Goal: Task Accomplishment & Management: Complete application form

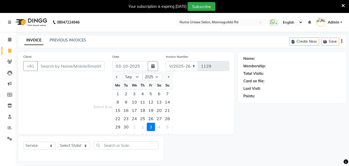
select select "9"
select select "2025"
select select "7047"
select select "service"
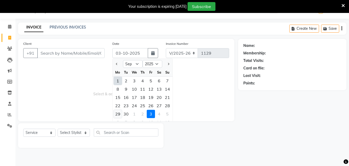
click at [121, 114] on div "29" at bounding box center [118, 114] width 8 height 8
type input "29-09-2025"
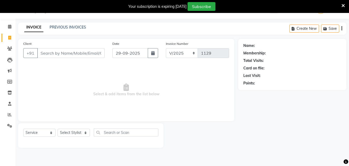
click at [68, 24] on div "INVOICE PREVIOUS INVOICES Create New Save" at bounding box center [182, 28] width 328 height 12
click at [70, 26] on link "PREVIOUS INVOICES" at bounding box center [68, 27] width 36 height 5
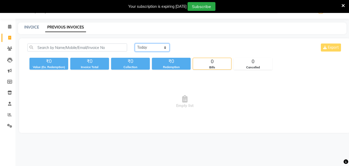
drag, startPoint x: 161, startPoint y: 47, endPoint x: 161, endPoint y: 50, distance: 3.4
click at [161, 47] on select "[DATE] [DATE] Custom Range" at bounding box center [152, 47] width 35 height 8
select select "range"
click at [135, 43] on select "[DATE] [DATE] Custom Range" at bounding box center [152, 47] width 35 height 8
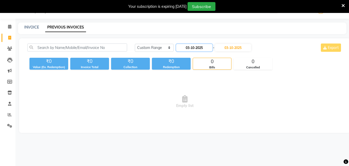
click at [189, 48] on input "03-10-2025" at bounding box center [194, 47] width 36 height 7
select select "10"
select select "2025"
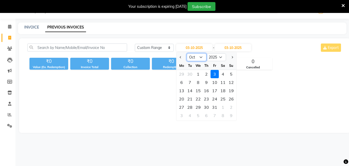
drag, startPoint x: 201, startPoint y: 55, endPoint x: 201, endPoint y: 58, distance: 3.1
click at [201, 55] on select "Jan Feb Mar Apr May Jun [DATE] Aug Sep Oct Nov Dec" at bounding box center [197, 57] width 20 height 8
select select "9"
click at [187, 53] on select "Jan Feb Mar Apr May Jun [DATE] Aug Sep Oct Nov Dec" at bounding box center [197, 57] width 20 height 8
click at [183, 108] on div "29" at bounding box center [182, 107] width 8 height 8
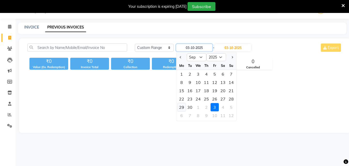
type input "29-09-2025"
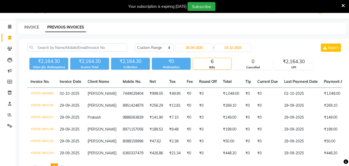
click at [33, 28] on link "INVOICE" at bounding box center [31, 27] width 15 height 5
select select "service"
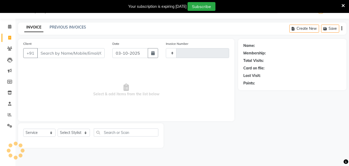
type input "1129"
select select "7047"
click at [156, 52] on button "button" at bounding box center [153, 53] width 10 height 10
select select "10"
select select "2025"
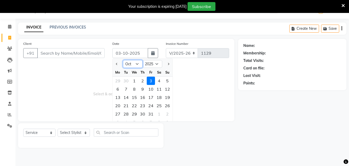
click at [137, 63] on select "Jan Feb Mar Apr May Jun [DATE] Aug Sep Oct Nov Dec" at bounding box center [133, 64] width 20 height 8
select select "9"
click at [123, 60] on select "Jan Feb Mar Apr May Jun [DATE] Aug Sep Oct Nov Dec" at bounding box center [133, 64] width 20 height 8
click at [119, 113] on div "29" at bounding box center [118, 114] width 8 height 8
type input "29-09-2025"
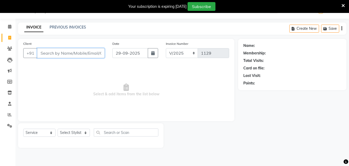
click at [60, 53] on input "Client" at bounding box center [70, 53] width 67 height 10
click at [60, 51] on input "Client" at bounding box center [70, 53] width 67 height 10
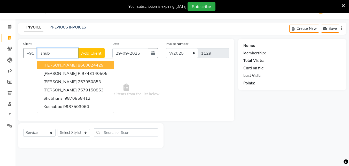
click at [80, 65] on ngb-highlight "8660024429" at bounding box center [91, 64] width 26 height 5
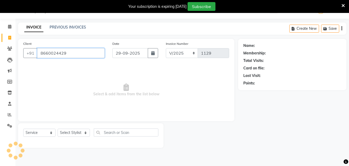
type input "8660024429"
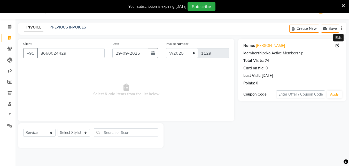
click at [337, 47] on span at bounding box center [339, 45] width 6 height 5
click at [336, 47] on span at bounding box center [339, 45] width 6 height 5
click at [337, 45] on icon at bounding box center [338, 46] width 4 height 4
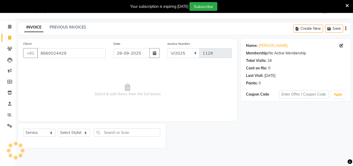
select select "[DEMOGRAPHIC_DATA]"
select select "48902"
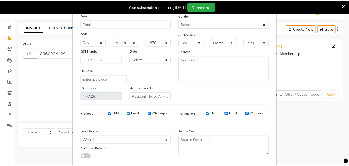
scroll to position [64, 0]
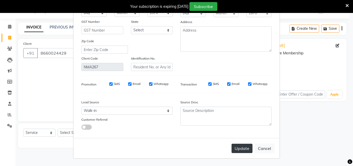
click at [236, 152] on button "Update" at bounding box center [242, 147] width 21 height 9
select select
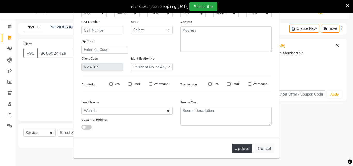
select select
checkbox input "false"
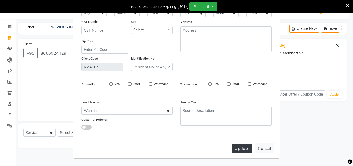
checkbox input "false"
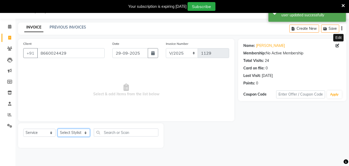
click at [73, 134] on select "Select Stylist Admin [PERSON_NAME] [PERSON_NAME] S [PERSON_NAME] Mohd [PERSON_N…" at bounding box center [74, 132] width 32 height 8
select select "83772"
click at [58, 128] on select "Select Stylist Admin [PERSON_NAME] [PERSON_NAME] S [PERSON_NAME] Mohd [PERSON_N…" at bounding box center [74, 132] width 32 height 8
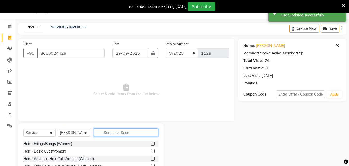
click at [121, 130] on input "text" at bounding box center [126, 132] width 65 height 8
type input "r"
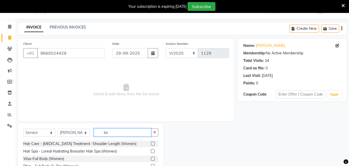
type input "bo"
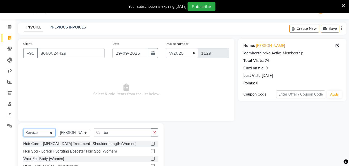
click at [46, 132] on select "Select Service Product Membership Package Voucher Prepaid Gift Card" at bounding box center [39, 132] width 32 height 8
select select "product"
click at [23, 128] on select "Select Service Product Membership Package Voucher Prepaid Gift Card" at bounding box center [39, 132] width 32 height 8
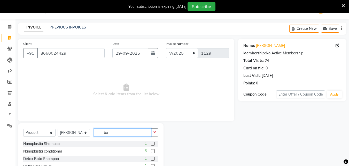
click at [115, 133] on input "bo" at bounding box center [122, 132] width 57 height 8
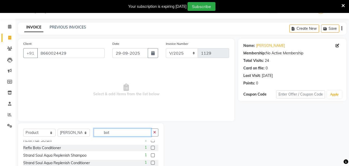
scroll to position [0, 0]
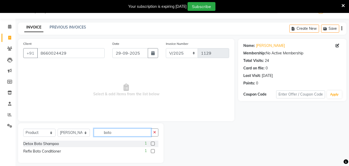
type input "boto"
click at [153, 143] on label at bounding box center [153, 143] width 4 height 4
click at [153, 143] on input "checkbox" at bounding box center [152, 143] width 3 height 3
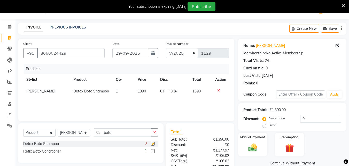
checkbox input "false"
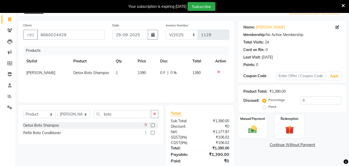
scroll to position [49, 0]
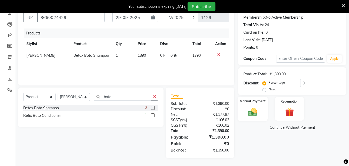
click at [256, 106] on div "Manual Payment" at bounding box center [253, 108] width 30 height 25
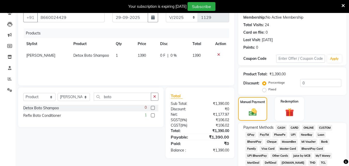
click at [280, 129] on span "CASH" at bounding box center [281, 128] width 11 height 6
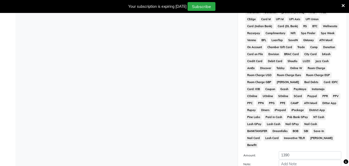
scroll to position [242, 0]
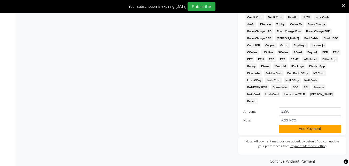
click at [292, 125] on button "Add Payment" at bounding box center [310, 129] width 63 height 8
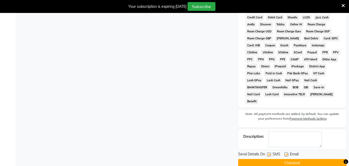
click at [269, 152] on label at bounding box center [269, 154] width 4 height 4
click at [269, 153] on input "checkbox" at bounding box center [268, 154] width 3 height 3
checkbox input "false"
click at [286, 152] on label at bounding box center [286, 154] width 4 height 4
click at [286, 153] on input "checkbox" at bounding box center [285, 154] width 3 height 3
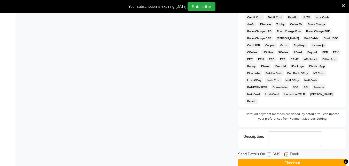
checkbox input "false"
click at [289, 159] on button "Checkout" at bounding box center [292, 163] width 108 height 8
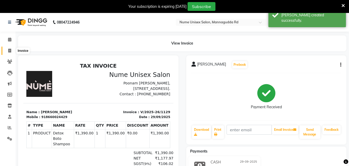
click at [9, 49] on icon at bounding box center [9, 51] width 3 height 4
select select "service"
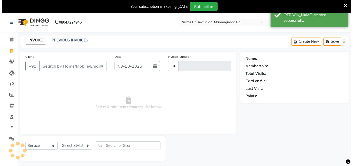
scroll to position [13, 0]
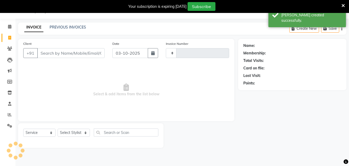
type input "1130"
select select "7047"
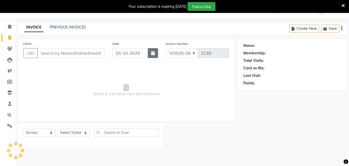
click at [152, 55] on icon "button" at bounding box center [153, 53] width 4 height 4
select select "10"
select select "2025"
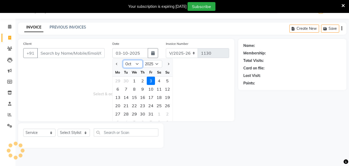
click at [137, 64] on select "Jan Feb Mar Apr May Jun [DATE] Aug Sep Oct Nov Dec" at bounding box center [133, 64] width 20 height 8
select select "9"
click at [123, 60] on select "Jan Feb Mar Apr May Jun [DATE] Aug Sep Oct Nov Dec" at bounding box center [133, 64] width 20 height 8
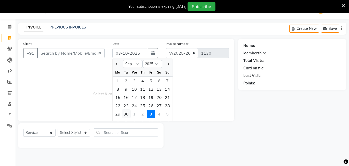
click at [125, 115] on div "30" at bounding box center [126, 114] width 8 height 8
type input "30-09-2025"
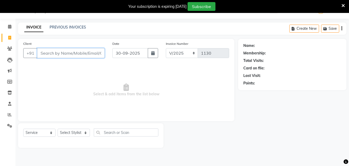
click at [70, 53] on input "Client" at bounding box center [70, 53] width 67 height 10
type input "9844976048"
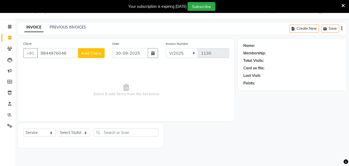
click at [94, 53] on span "Add Client" at bounding box center [91, 52] width 20 height 5
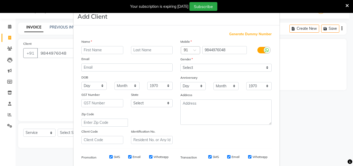
click at [86, 52] on input "text" at bounding box center [102, 50] width 42 height 8
type input "[PERSON_NAME]"
drag, startPoint x: 193, startPoint y: 67, endPoint x: 193, endPoint y: 71, distance: 3.9
click at [193, 67] on select "Select [DEMOGRAPHIC_DATA] [DEMOGRAPHIC_DATA] Other Prefer Not To Say" at bounding box center [225, 68] width 91 height 8
click at [180, 64] on select "Select [DEMOGRAPHIC_DATA] [DEMOGRAPHIC_DATA] Other Prefer Not To Say" at bounding box center [225, 68] width 91 height 8
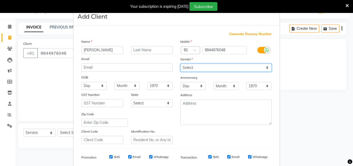
click at [191, 65] on select "Select [DEMOGRAPHIC_DATA] [DEMOGRAPHIC_DATA] Other Prefer Not To Say" at bounding box center [225, 68] width 91 height 8
select select "[DEMOGRAPHIC_DATA]"
click at [180, 64] on select "Select [DEMOGRAPHIC_DATA] [DEMOGRAPHIC_DATA] Other Prefer Not To Say" at bounding box center [225, 68] width 91 height 8
drag, startPoint x: 258, startPoint y: 49, endPoint x: 257, endPoint y: 67, distance: 18.2
click at [259, 49] on label at bounding box center [263, 50] width 12 height 6
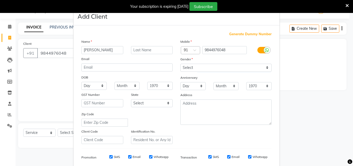
click at [0, 0] on input "checkbox" at bounding box center [0, 0] width 0 height 0
click at [217, 154] on div "SMS" at bounding box center [217, 156] width 18 height 5
click at [215, 156] on input "SMS" at bounding box center [216, 156] width 3 height 3
checkbox input "false"
click at [248, 155] on input "Email" at bounding box center [249, 156] width 3 height 3
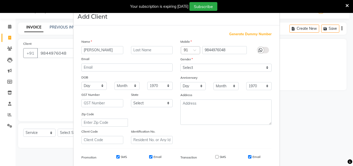
checkbox input "false"
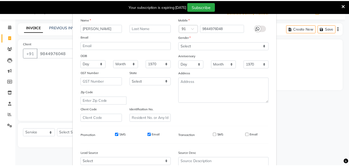
scroll to position [73, 0]
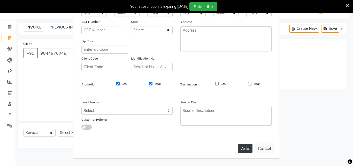
click at [244, 145] on button "Add" at bounding box center [245, 147] width 14 height 9
select select
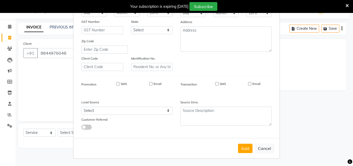
select select
checkbox input "false"
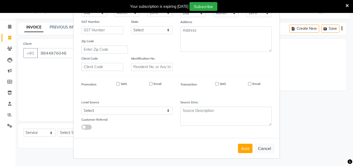
checkbox input "false"
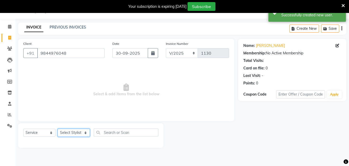
click at [78, 132] on select "Select Stylist Admin [PERSON_NAME] [PERSON_NAME] S [PERSON_NAME] Mohd [PERSON_N…" at bounding box center [74, 132] width 32 height 8
select select "61524"
click at [58, 128] on select "Select Stylist Admin [PERSON_NAME] [PERSON_NAME] S [PERSON_NAME] Mohd [PERSON_N…" at bounding box center [74, 132] width 32 height 8
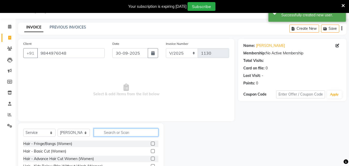
click at [115, 132] on input "text" at bounding box center [126, 132] width 65 height 8
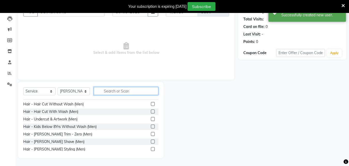
scroll to position [52, 0]
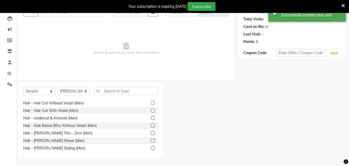
click at [151, 146] on label at bounding box center [153, 148] width 4 height 4
click at [151, 146] on input "checkbox" at bounding box center [152, 147] width 3 height 3
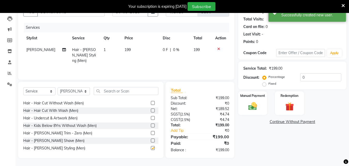
checkbox input "false"
click at [256, 102] on img at bounding box center [252, 106] width 14 height 10
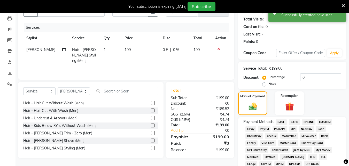
click at [294, 128] on span "UPI" at bounding box center [293, 129] width 8 height 6
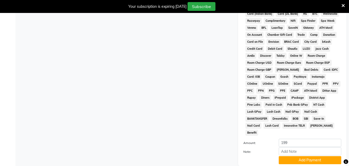
scroll to position [242, 0]
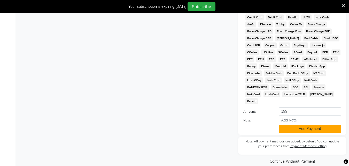
click at [293, 125] on button "Add Payment" at bounding box center [310, 129] width 63 height 8
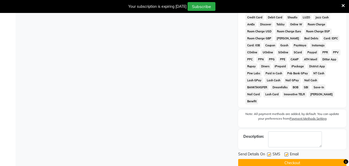
drag, startPoint x: 270, startPoint y: 147, endPoint x: 286, endPoint y: 149, distance: 16.9
click at [270, 152] on label at bounding box center [269, 154] width 4 height 4
click at [270, 153] on input "checkbox" at bounding box center [268, 154] width 3 height 3
checkbox input "false"
click at [289, 151] on div "Email" at bounding box center [293, 154] width 18 height 6
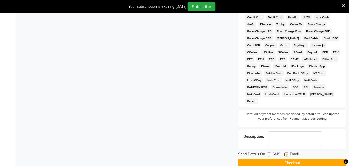
click at [289, 151] on div "Email" at bounding box center [293, 154] width 18 height 6
click at [288, 152] on label at bounding box center [286, 154] width 4 height 4
click at [288, 153] on input "checkbox" at bounding box center [285, 154] width 3 height 3
checkbox input "false"
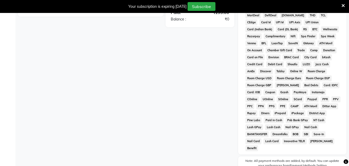
scroll to position [244, 0]
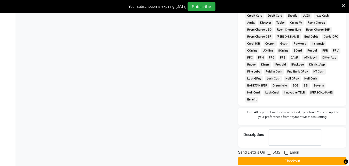
click at [296, 157] on button "Checkout" at bounding box center [292, 161] width 108 height 8
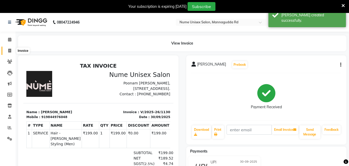
click at [10, 49] on icon at bounding box center [9, 51] width 3 height 4
select select "service"
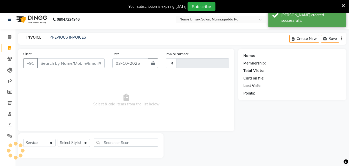
type input "1131"
select select "7047"
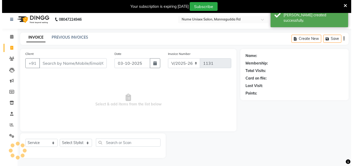
scroll to position [13, 0]
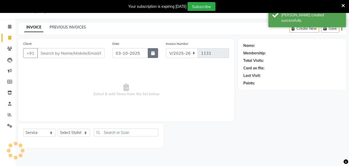
click at [149, 53] on button "button" at bounding box center [153, 53] width 10 height 10
select select "10"
select select "2025"
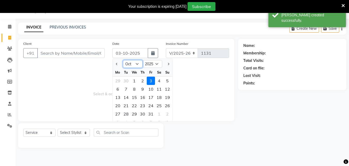
click at [138, 65] on select "Jan Feb Mar Apr May Jun [DATE] Aug Sep Oct Nov Dec" at bounding box center [133, 64] width 20 height 8
select select "9"
click at [123, 60] on select "Jan Feb Mar Apr May Jun [DATE] Aug Sep Oct Nov Dec" at bounding box center [133, 64] width 20 height 8
click at [126, 113] on div "30" at bounding box center [126, 114] width 8 height 8
type input "30-09-2025"
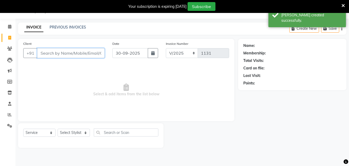
click at [68, 56] on input "Client" at bounding box center [70, 53] width 67 height 10
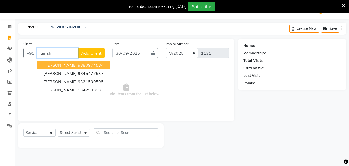
click at [78, 66] on ngb-highlight "9880974584" at bounding box center [91, 64] width 26 height 5
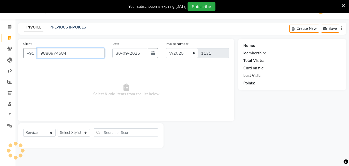
type input "9880974584"
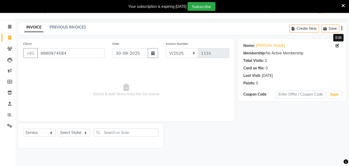
click at [337, 46] on icon at bounding box center [338, 46] width 4 height 4
select select "[DEMOGRAPHIC_DATA]"
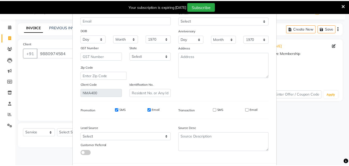
scroll to position [64, 0]
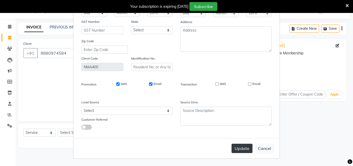
click at [236, 146] on button "Update" at bounding box center [242, 147] width 21 height 9
select select
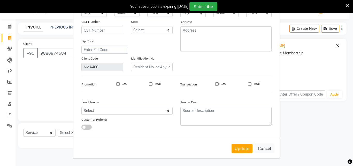
select select
checkbox input "false"
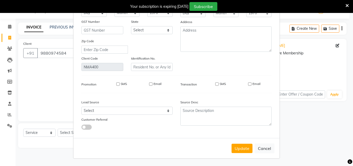
checkbox input "false"
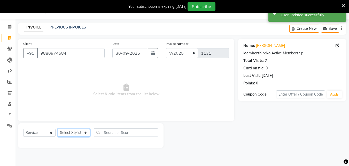
click at [74, 130] on select "Select Stylist Admin [PERSON_NAME] [PERSON_NAME] S [PERSON_NAME] Mohd [PERSON_N…" at bounding box center [74, 132] width 32 height 8
select select "61524"
click at [58, 128] on select "Select Stylist Admin [PERSON_NAME] [PERSON_NAME] S [PERSON_NAME] Mohd [PERSON_N…" at bounding box center [74, 132] width 32 height 8
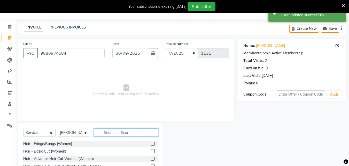
click at [127, 129] on input "text" at bounding box center [126, 132] width 65 height 8
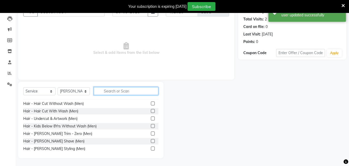
scroll to position [52, 0]
click at [151, 103] on label at bounding box center [153, 103] width 4 height 4
click at [151, 103] on input "checkbox" at bounding box center [152, 102] width 3 height 3
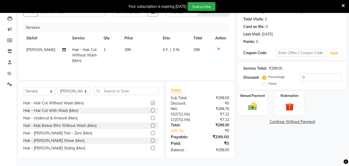
checkbox input "false"
click at [151, 147] on label at bounding box center [153, 148] width 4 height 4
click at [151, 147] on input "checkbox" at bounding box center [152, 147] width 3 height 3
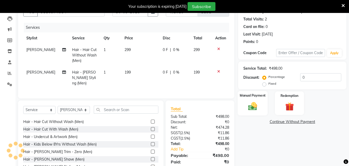
checkbox input "false"
click at [300, 78] on input "0" at bounding box center [320, 77] width 41 height 8
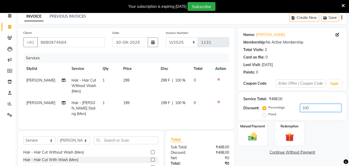
scroll to position [71, 0]
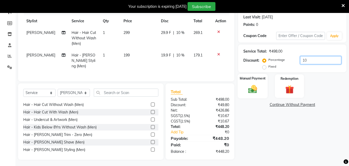
type input "10"
click at [258, 84] on img at bounding box center [252, 89] width 14 height 10
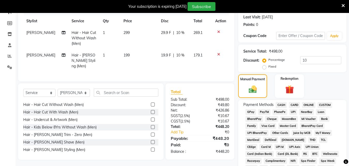
click at [294, 112] on span "UPI" at bounding box center [293, 112] width 8 height 6
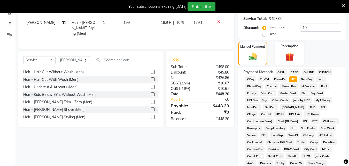
scroll to position [226, 0]
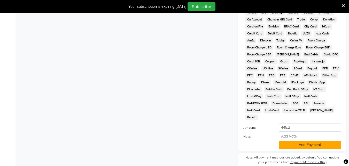
click at [295, 141] on button "Add Payment" at bounding box center [310, 145] width 63 height 8
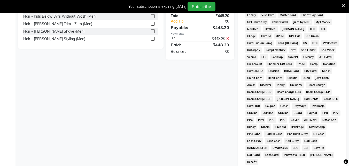
scroll to position [244, 0]
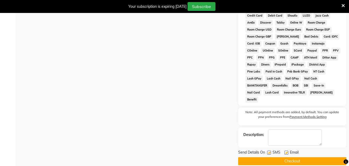
click at [269, 150] on label at bounding box center [269, 152] width 4 height 4
click at [269, 151] on input "checkbox" at bounding box center [268, 152] width 3 height 3
checkbox input "false"
drag, startPoint x: 288, startPoint y: 144, endPoint x: 287, endPoint y: 148, distance: 3.8
click at [287, 150] on label at bounding box center [286, 152] width 4 height 4
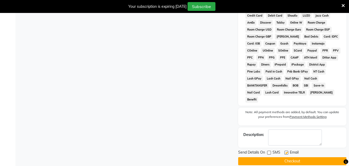
click at [287, 151] on input "checkbox" at bounding box center [285, 152] width 3 height 3
checkbox input "false"
click at [287, 157] on button "Checkout" at bounding box center [292, 161] width 108 height 8
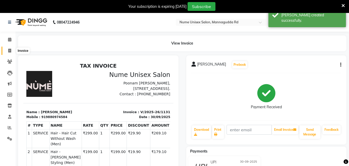
click at [6, 51] on span at bounding box center [9, 51] width 9 height 6
select select "service"
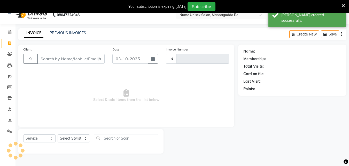
type input "1132"
select select "7047"
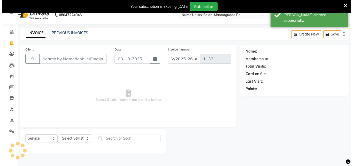
scroll to position [13, 0]
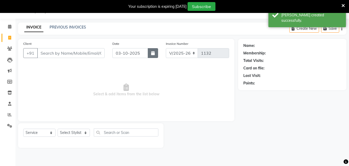
click at [150, 51] on button "button" at bounding box center [153, 53] width 10 height 10
select select "10"
select select "2025"
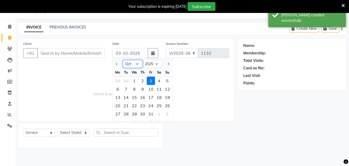
drag, startPoint x: 137, startPoint y: 61, endPoint x: 139, endPoint y: 65, distance: 4.4
click at [137, 61] on select "Jan Feb Mar Apr May Jun [DATE] Aug Sep Oct Nov Dec" at bounding box center [133, 64] width 20 height 8
select select "9"
click at [123, 60] on select "Jan Feb Mar Apr May Jun [DATE] Aug Sep Oct Nov Dec" at bounding box center [133, 64] width 20 height 8
click at [129, 113] on div "30" at bounding box center [126, 114] width 8 height 8
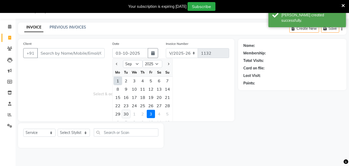
type input "30-09-2025"
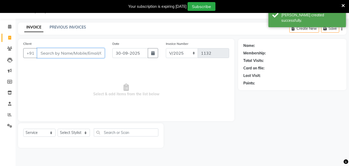
click at [79, 56] on input "Client" at bounding box center [70, 53] width 67 height 10
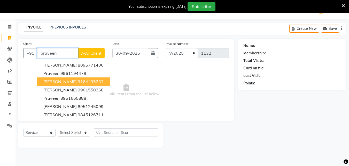
click at [69, 82] on span "[PERSON_NAME]" at bounding box center [59, 81] width 33 height 5
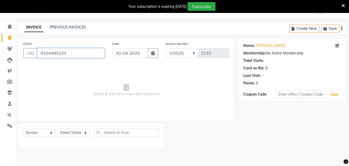
drag, startPoint x: 80, startPoint y: 57, endPoint x: 30, endPoint y: 62, distance: 49.6
click at [30, 62] on div "Client [PHONE_NUMBER] Date [DATE] Invoice Number V/2025 V/[PHONE_NUMBER] Select…" at bounding box center [126, 80] width 216 height 82
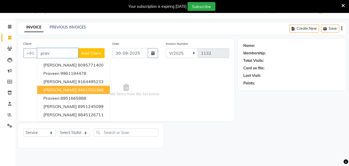
click at [70, 93] on button "[PERSON_NAME] 9901550368" at bounding box center [73, 90] width 73 height 8
type input "9901550368"
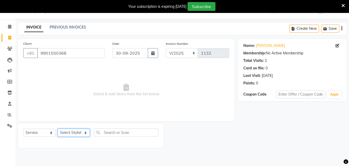
click at [82, 133] on select "Select Stylist Admin [PERSON_NAME] [PERSON_NAME] S [PERSON_NAME] Mohd [PERSON_N…" at bounding box center [74, 132] width 32 height 8
click at [336, 44] on div "Name: [PERSON_NAME] Edit Membership: No Active Membership Total Visits: 2 Card …" at bounding box center [292, 63] width 98 height 45
click at [337, 45] on icon at bounding box center [338, 46] width 4 height 4
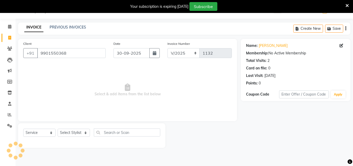
select select "[DEMOGRAPHIC_DATA]"
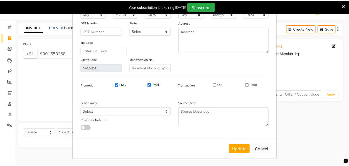
scroll to position [64, 0]
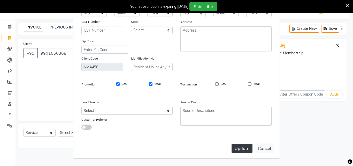
click at [239, 146] on button "Update" at bounding box center [242, 147] width 21 height 9
select select
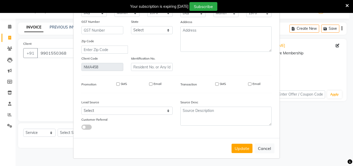
select select
checkbox input "false"
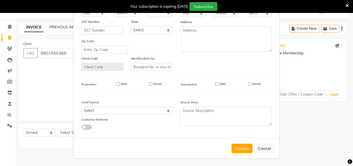
checkbox input "false"
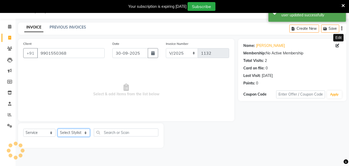
click at [86, 132] on select "Select Stylist Admin [PERSON_NAME] [PERSON_NAME] S [PERSON_NAME] Mohd [PERSON_N…" at bounding box center [74, 132] width 32 height 8
select select "61524"
click at [58, 128] on select "Select Stylist Admin [PERSON_NAME] [PERSON_NAME] S [PERSON_NAME] Mohd [PERSON_N…" at bounding box center [74, 132] width 32 height 8
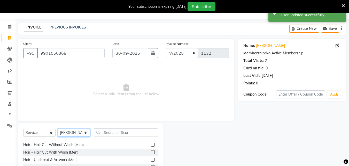
scroll to position [52, 0]
click at [151, 145] on label at bounding box center [153, 144] width 4 height 4
click at [151, 145] on input "checkbox" at bounding box center [152, 144] width 3 height 3
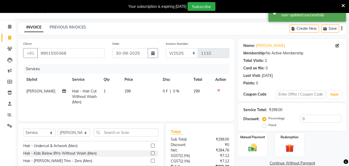
checkbox input "false"
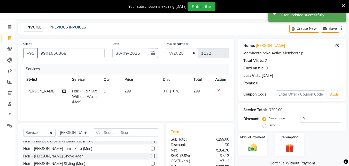
click at [151, 163] on label at bounding box center [153, 163] width 4 height 4
click at [151, 163] on input "checkbox" at bounding box center [152, 163] width 3 height 3
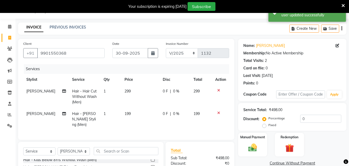
checkbox input "false"
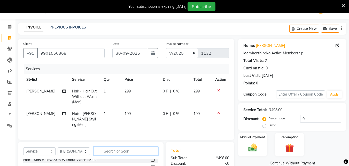
click at [130, 149] on input "text" at bounding box center [126, 151] width 65 height 8
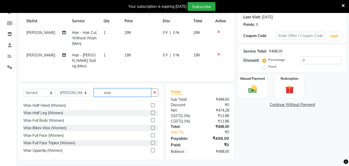
scroll to position [52, 0]
type input "wax"
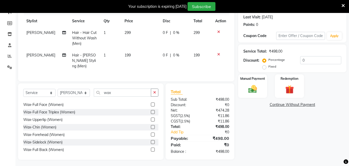
click at [151, 140] on label at bounding box center [153, 142] width 4 height 4
click at [151, 140] on input "checkbox" at bounding box center [152, 141] width 3 height 3
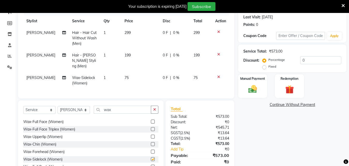
checkbox input "false"
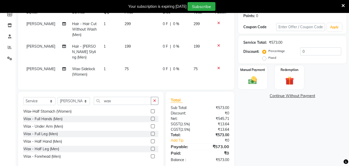
scroll to position [88, 0]
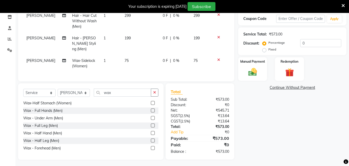
click at [151, 146] on label at bounding box center [153, 148] width 4 height 4
click at [151, 146] on input "checkbox" at bounding box center [152, 147] width 3 height 3
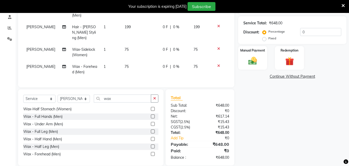
scroll to position [105, 0]
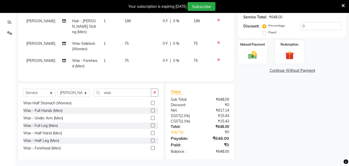
click at [151, 146] on label at bounding box center [153, 148] width 4 height 4
click at [151, 146] on input "checkbox" at bounding box center [152, 147] width 3 height 3
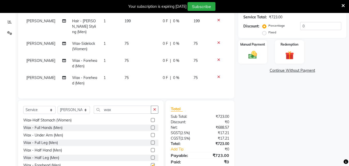
checkbox input "false"
click at [218, 41] on icon at bounding box center [218, 43] width 3 height 4
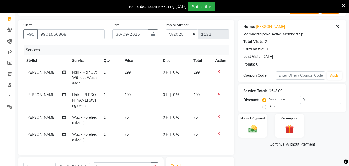
scroll to position [28, 0]
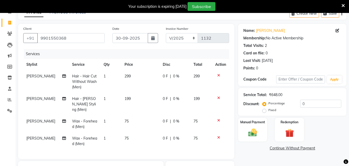
click at [131, 97] on td "199" at bounding box center [140, 104] width 38 height 22
select select "61524"
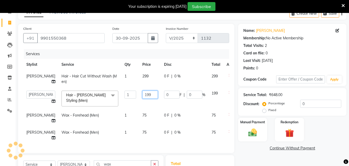
drag, startPoint x: 144, startPoint y: 98, endPoint x: 128, endPoint y: 102, distance: 16.7
click at [139, 102] on td "199" at bounding box center [150, 98] width 22 height 22
type input "180"
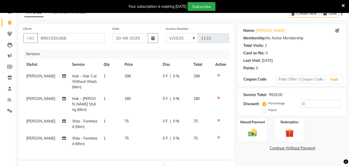
click at [143, 74] on td "299" at bounding box center [140, 81] width 38 height 22
select select "61524"
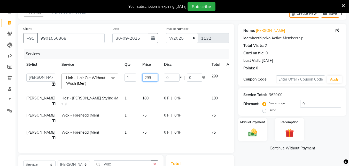
drag, startPoint x: 143, startPoint y: 74, endPoint x: 120, endPoint y: 81, distance: 24.5
click at [120, 81] on tr "Admin [PERSON_NAME] [PERSON_NAME] S [PERSON_NAME] [PERSON_NAME] Preema Rashmi […" at bounding box center [131, 81] width 217 height 22
type input "270"
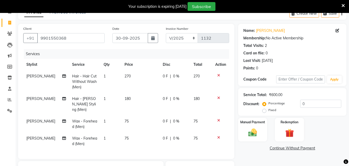
click at [138, 96] on td "180" at bounding box center [140, 104] width 38 height 22
select select "61524"
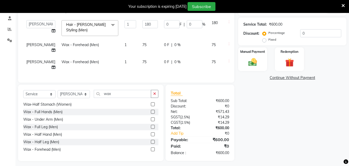
scroll to position [105, 0]
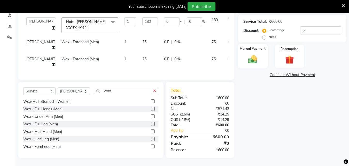
click at [252, 46] on label "Manual Payment" at bounding box center [253, 48] width 26 height 5
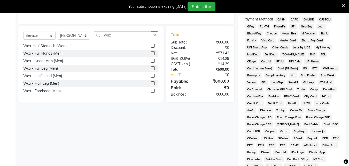
scroll to position [157, 0]
click at [296, 26] on span "UPI" at bounding box center [293, 26] width 8 height 6
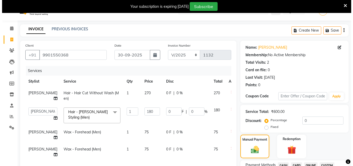
scroll to position [2, 0]
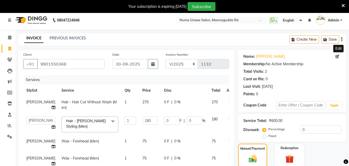
click at [339, 57] on icon at bounding box center [338, 57] width 4 height 4
select select "[DEMOGRAPHIC_DATA]"
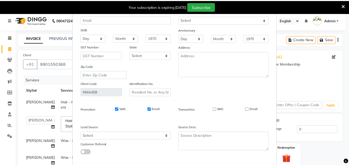
scroll to position [64, 0]
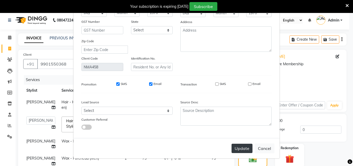
click at [241, 148] on button "Update" at bounding box center [242, 147] width 21 height 9
select select
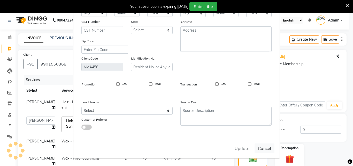
select select
checkbox input "false"
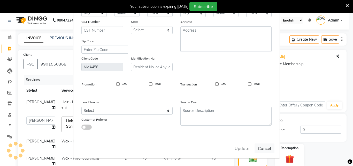
checkbox input "false"
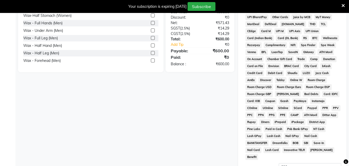
scroll to position [242, 0]
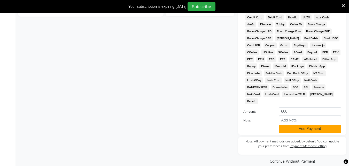
click at [296, 125] on button "Add Payment" at bounding box center [310, 129] width 63 height 8
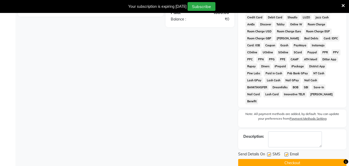
click at [272, 151] on div "SMS" at bounding box center [275, 154] width 17 height 6
click at [269, 152] on label at bounding box center [269, 154] width 4 height 4
click at [269, 153] on input "checkbox" at bounding box center [268, 154] width 3 height 3
checkbox input "false"
click at [287, 152] on label at bounding box center [286, 154] width 4 height 4
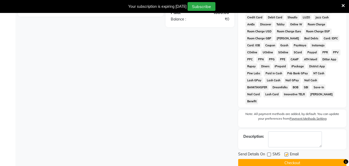
click at [287, 153] on input "checkbox" at bounding box center [285, 154] width 3 height 3
checkbox input "false"
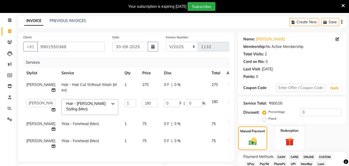
scroll to position [0, 0]
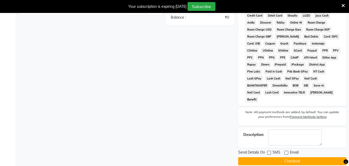
click at [288, 157] on button "Checkout" at bounding box center [292, 161] width 108 height 8
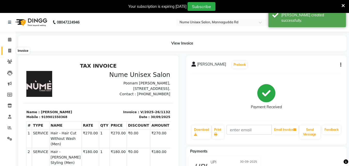
click at [7, 48] on span at bounding box center [9, 51] width 9 height 6
select select "7047"
select select "service"
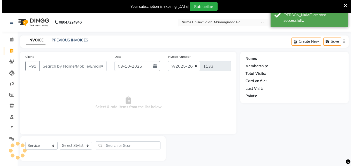
scroll to position [13, 0]
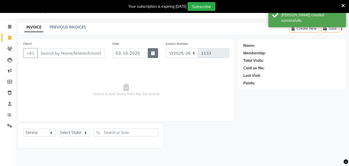
click at [153, 56] on button "button" at bounding box center [153, 53] width 10 height 10
select select "10"
select select "2025"
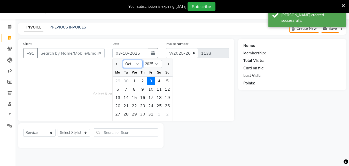
click at [132, 64] on select "Jan Feb Mar Apr May Jun [DATE] Aug Sep Oct Nov Dec" at bounding box center [133, 64] width 20 height 8
select select "9"
click at [123, 60] on select "Jan Feb Mar Apr May Jun [DATE] Aug Sep Oct Nov Dec" at bounding box center [133, 64] width 20 height 8
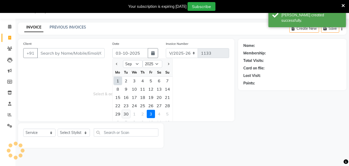
click at [128, 113] on div "30" at bounding box center [126, 114] width 8 height 8
type input "30-09-2025"
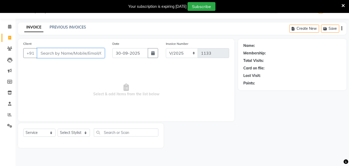
click at [91, 57] on input "Client" at bounding box center [70, 53] width 67 height 10
click at [91, 56] on input "Client" at bounding box center [70, 53] width 67 height 10
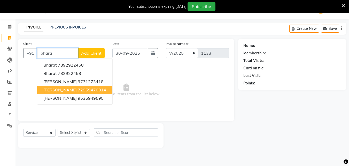
click at [78, 88] on ngb-highlight "72959470014" at bounding box center [92, 89] width 28 height 5
type input "72959470014"
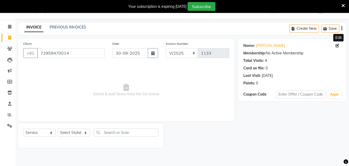
click at [336, 45] on icon at bounding box center [338, 46] width 4 height 4
select select "[DEMOGRAPHIC_DATA]"
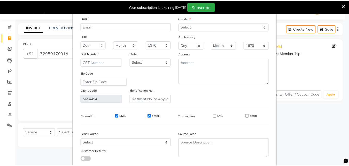
scroll to position [64, 0]
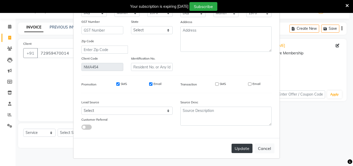
click at [237, 147] on button "Update" at bounding box center [242, 147] width 21 height 9
select select
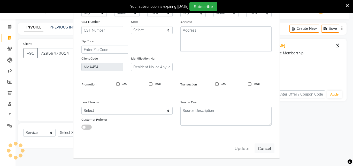
select select
checkbox input "false"
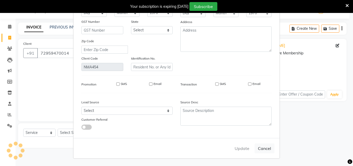
checkbox input "false"
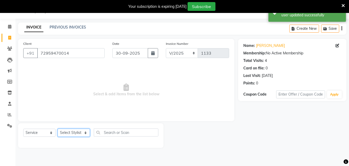
click at [78, 129] on select "Select Stylist Admin [PERSON_NAME] [PERSON_NAME] S [PERSON_NAME] Mohd [PERSON_N…" at bounding box center [74, 132] width 32 height 8
select select "61524"
click at [58, 128] on select "Select Stylist Admin [PERSON_NAME] [PERSON_NAME] S [PERSON_NAME] Mohd [PERSON_N…" at bounding box center [74, 132] width 32 height 8
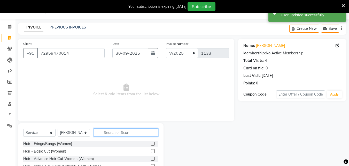
click at [120, 130] on input "text" at bounding box center [126, 132] width 65 height 8
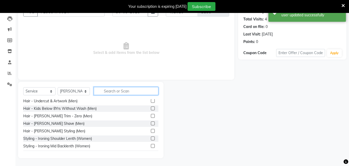
scroll to position [78, 0]
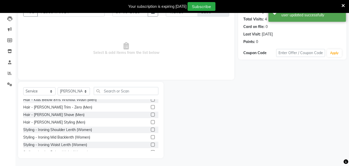
click at [151, 121] on label at bounding box center [153, 122] width 4 height 4
click at [151, 121] on input "checkbox" at bounding box center [152, 121] width 3 height 3
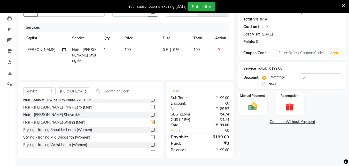
checkbox input "false"
click at [257, 108] on img at bounding box center [252, 106] width 14 height 10
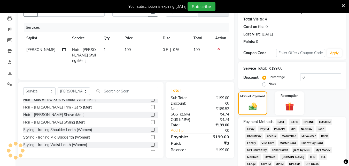
click at [293, 129] on span "UPI" at bounding box center [293, 129] width 8 height 6
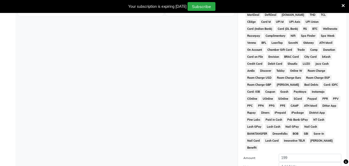
scroll to position [242, 0]
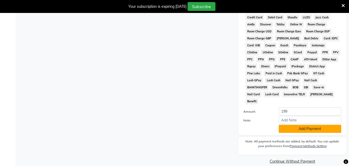
click at [293, 125] on button "Add Payment" at bounding box center [310, 129] width 63 height 8
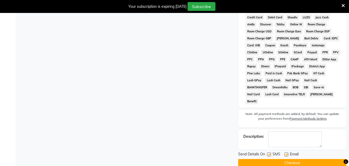
click at [269, 152] on label at bounding box center [269, 154] width 4 height 4
click at [269, 153] on input "checkbox" at bounding box center [268, 154] width 3 height 3
checkbox input "false"
click at [289, 151] on div "Email" at bounding box center [293, 154] width 18 height 6
click at [287, 152] on label at bounding box center [286, 154] width 4 height 4
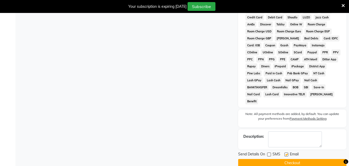
click at [287, 153] on input "checkbox" at bounding box center [285, 154] width 3 height 3
checkbox input "false"
click at [287, 159] on button "Checkout" at bounding box center [292, 163] width 108 height 8
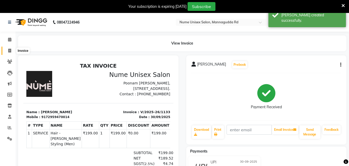
click at [11, 49] on icon at bounding box center [9, 51] width 3 height 4
select select "7047"
select select "service"
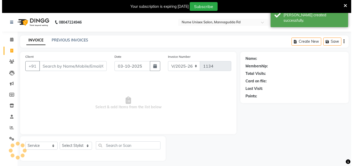
scroll to position [13, 0]
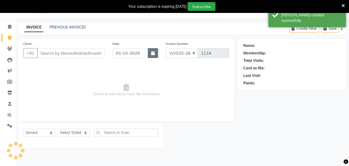
click at [155, 54] on button "button" at bounding box center [153, 53] width 10 height 10
select select "10"
select select "2025"
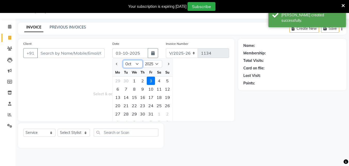
click at [139, 62] on select "Jan Feb Mar Apr May Jun [DATE] Aug Sep Oct Nov Dec" at bounding box center [133, 64] width 20 height 8
select select "9"
click at [123, 60] on select "Jan Feb Mar Apr May Jun [DATE] Aug Sep Oct Nov Dec" at bounding box center [133, 64] width 20 height 8
click at [127, 114] on div "30" at bounding box center [126, 114] width 8 height 8
type input "30-09-2025"
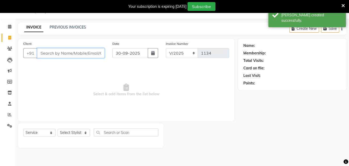
click at [67, 52] on input "Client" at bounding box center [70, 53] width 67 height 10
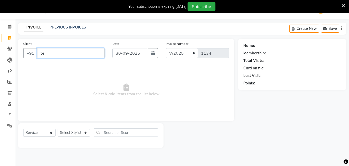
type input "tej"
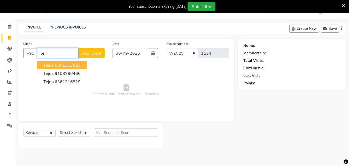
drag, startPoint x: 51, startPoint y: 51, endPoint x: 24, endPoint y: 60, distance: 29.3
click at [24, 60] on div "Client +91 tej Tejas 6361313819 Tejas 9108286466 Tejas 6361316819 Add Client" at bounding box center [63, 51] width 89 height 21
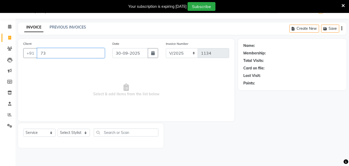
type input "7"
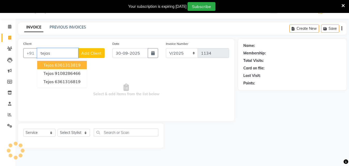
click at [55, 66] on ngb-highlight "6361313819" at bounding box center [68, 64] width 26 height 5
type input "6361313819"
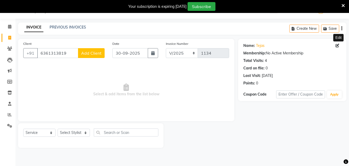
click at [337, 46] on icon at bounding box center [338, 46] width 4 height 4
select select "[DEMOGRAPHIC_DATA]"
select select "48902"
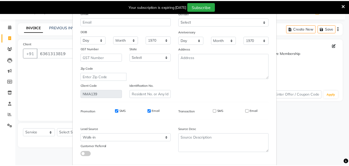
scroll to position [64, 0]
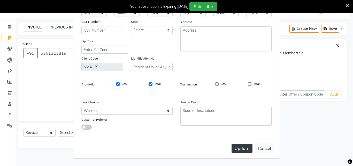
click at [242, 149] on button "Update" at bounding box center [242, 147] width 21 height 9
select select
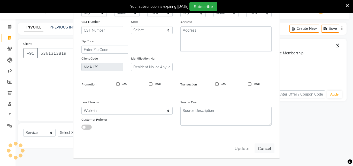
select select
checkbox input "false"
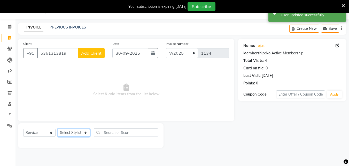
click at [79, 132] on select "Select Stylist Admin [PERSON_NAME] [PERSON_NAME] S [PERSON_NAME] Mohd [PERSON_N…" at bounding box center [74, 132] width 32 height 8
click at [58, 128] on select "Select Stylist Admin [PERSON_NAME] [PERSON_NAME] S [PERSON_NAME] Mohd [PERSON_N…" at bounding box center [74, 132] width 32 height 8
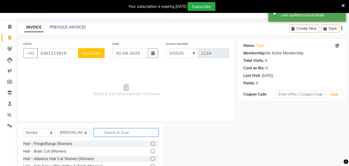
click at [119, 133] on input "text" at bounding box center [126, 132] width 65 height 8
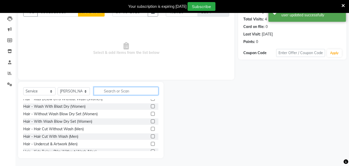
scroll to position [52, 0]
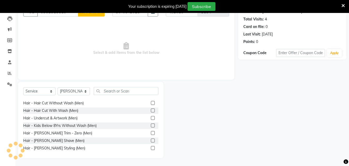
click at [151, 103] on label at bounding box center [153, 103] width 4 height 4
click at [151, 103] on input "checkbox" at bounding box center [152, 102] width 3 height 3
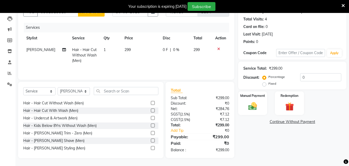
click at [151, 149] on label at bounding box center [153, 148] width 4 height 4
click at [151, 149] on input "checkbox" at bounding box center [152, 147] width 3 height 3
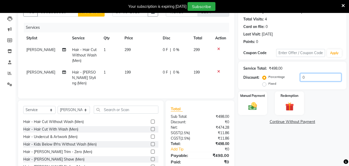
click at [302, 77] on input "0" at bounding box center [320, 77] width 41 height 8
click at [260, 107] on img at bounding box center [252, 106] width 14 height 10
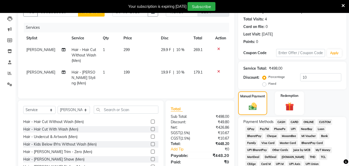
click at [295, 130] on span "UPI" at bounding box center [293, 129] width 8 height 6
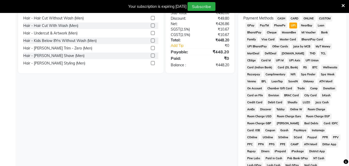
scroll to position [235, 0]
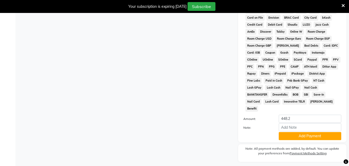
click at [295, 132] on button "Add Payment" at bounding box center [310, 136] width 63 height 8
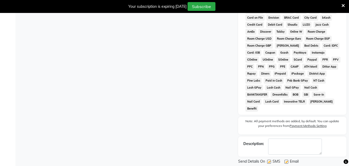
click at [269, 159] on label at bounding box center [269, 161] width 4 height 4
click at [269, 160] on input "checkbox" at bounding box center [268, 161] width 3 height 3
click at [287, 159] on label at bounding box center [286, 161] width 4 height 4
click at [287, 160] on input "checkbox" at bounding box center [285, 161] width 3 height 3
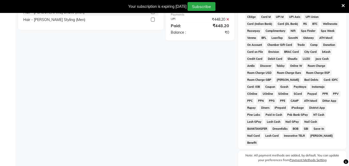
scroll to position [244, 0]
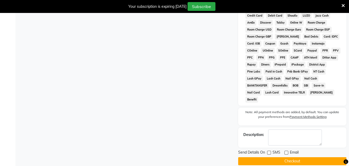
click at [303, 157] on button "Checkout" at bounding box center [292, 161] width 108 height 8
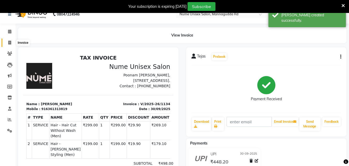
click at [10, 44] on span at bounding box center [9, 43] width 9 height 6
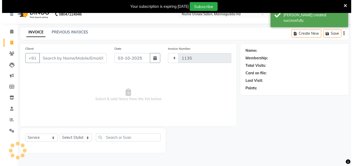
scroll to position [13, 0]
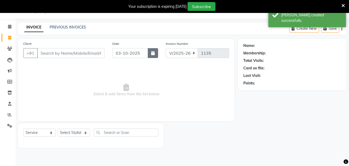
click at [151, 55] on button "button" at bounding box center [153, 53] width 10 height 10
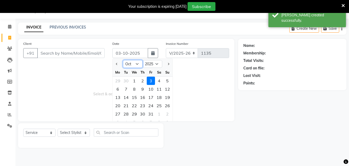
drag, startPoint x: 137, startPoint y: 62, endPoint x: 137, endPoint y: 66, distance: 3.9
click at [137, 62] on select "Jan Feb Mar Apr May Jun [DATE] Aug Sep Oct Nov Dec" at bounding box center [133, 64] width 20 height 8
click at [123, 60] on select "Jan Feb Mar Apr May Jun [DATE] Aug Sep Oct Nov Dec" at bounding box center [133, 64] width 20 height 8
click at [124, 115] on div "30" at bounding box center [126, 114] width 8 height 8
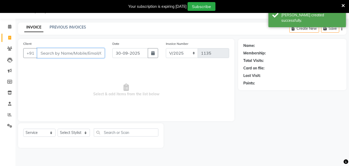
click at [73, 53] on input "Client" at bounding box center [70, 53] width 67 height 10
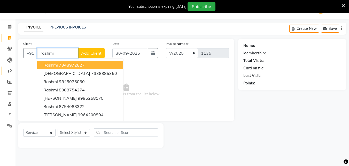
drag, startPoint x: 59, startPoint y: 55, endPoint x: 11, endPoint y: 68, distance: 50.3
click at [11, 68] on app-home "08047224946 Select Location × Nume Unisex Salon, Mannagudda Rd WhatsApp Status …" at bounding box center [174, 77] width 349 height 155
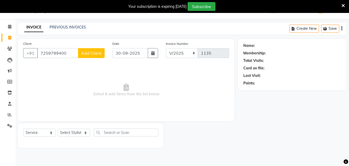
click at [89, 51] on span "Add Client" at bounding box center [91, 52] width 20 height 5
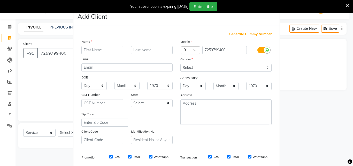
click at [101, 51] on input "text" at bounding box center [102, 50] width 42 height 8
click at [193, 66] on select "Select [DEMOGRAPHIC_DATA] [DEMOGRAPHIC_DATA] Other Prefer Not To Say" at bounding box center [225, 68] width 91 height 8
click at [180, 64] on select "Select [DEMOGRAPHIC_DATA] [DEMOGRAPHIC_DATA] Other Prefer Not To Say" at bounding box center [225, 68] width 91 height 8
click at [258, 51] on label at bounding box center [263, 50] width 12 height 6
click at [0, 0] on input "checkbox" at bounding box center [0, 0] width 0 height 0
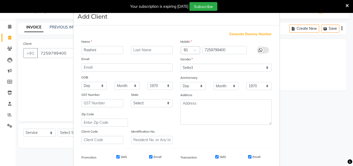
click at [217, 157] on div "SMS" at bounding box center [217, 156] width 18 height 5
drag, startPoint x: 214, startPoint y: 157, endPoint x: 217, endPoint y: 157, distance: 2.9
click at [215, 157] on input "SMS" at bounding box center [216, 156] width 3 height 3
click at [248, 156] on input "Email" at bounding box center [249, 156] width 3 height 3
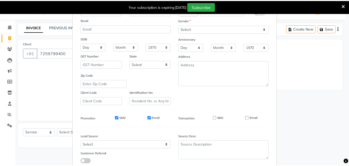
scroll to position [73, 0]
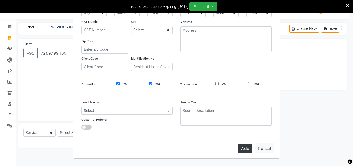
click at [243, 149] on button "Add" at bounding box center [245, 147] width 14 height 9
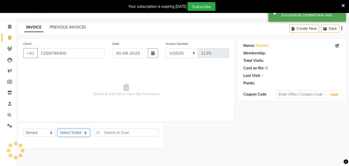
click at [79, 134] on select "Select Stylist Admin [PERSON_NAME] [PERSON_NAME] S [PERSON_NAME] Mohd [PERSON_N…" at bounding box center [74, 132] width 32 height 8
click at [58, 128] on select "Select Stylist Admin [PERSON_NAME] [PERSON_NAME] S [PERSON_NAME] Mohd [PERSON_N…" at bounding box center [74, 132] width 32 height 8
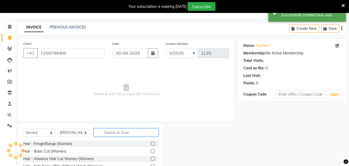
click at [120, 130] on input "text" at bounding box center [126, 132] width 65 height 8
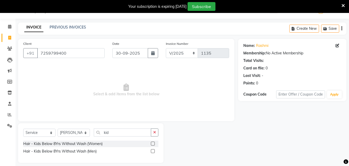
click at [153, 150] on label at bounding box center [153, 151] width 4 height 4
click at [153, 150] on input "checkbox" at bounding box center [152, 150] width 3 height 3
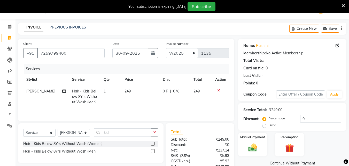
scroll to position [54, 0]
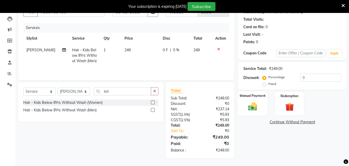
click at [257, 97] on label "Manual Payment" at bounding box center [253, 95] width 26 height 5
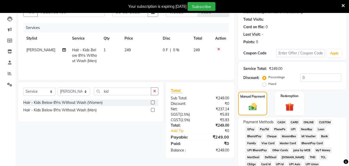
click at [294, 128] on span "UPI" at bounding box center [293, 129] width 8 height 6
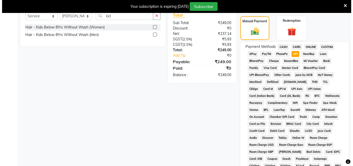
scroll to position [0, 0]
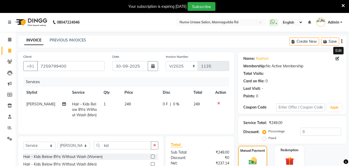
click at [337, 58] on icon at bounding box center [338, 59] width 4 height 4
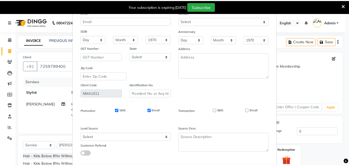
scroll to position [64, 0]
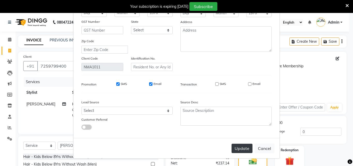
click at [243, 145] on button "Update" at bounding box center [242, 147] width 21 height 9
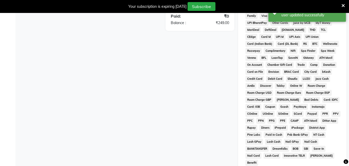
scroll to position [242, 0]
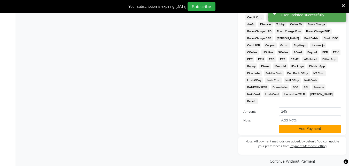
click at [298, 125] on button "Add Payment" at bounding box center [310, 129] width 63 height 8
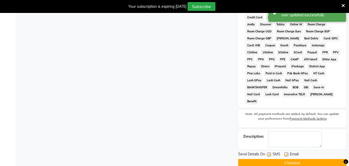
click at [270, 152] on label at bounding box center [269, 154] width 4 height 4
click at [270, 153] on input "checkbox" at bounding box center [268, 154] width 3 height 3
click at [285, 152] on label at bounding box center [286, 154] width 4 height 4
click at [285, 153] on input "checkbox" at bounding box center [285, 154] width 3 height 3
click at [286, 159] on button "Checkout" at bounding box center [292, 163] width 108 height 8
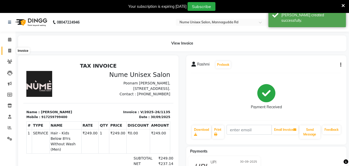
click at [10, 49] on icon at bounding box center [9, 51] width 3 height 4
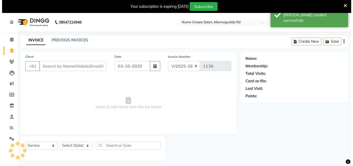
scroll to position [13, 0]
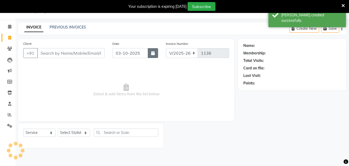
click at [152, 54] on icon "button" at bounding box center [153, 53] width 4 height 4
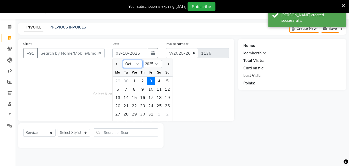
click at [134, 60] on select "Jan Feb Mar Apr May Jun [DATE] Aug Sep Oct Nov Dec" at bounding box center [133, 64] width 20 height 8
click at [123, 60] on select "Jan Feb Mar Apr May Jun [DATE] Aug Sep Oct Nov Dec" at bounding box center [133, 64] width 20 height 8
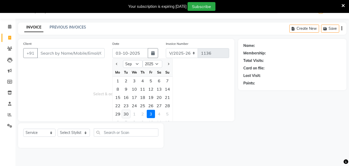
click at [128, 115] on div "30" at bounding box center [126, 114] width 8 height 8
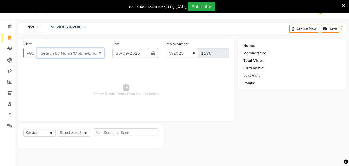
click at [53, 54] on input "Client" at bounding box center [70, 53] width 67 height 10
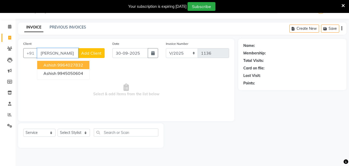
click at [68, 65] on ngb-highlight "9964027832" at bounding box center [70, 64] width 26 height 5
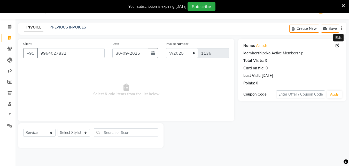
click at [339, 45] on span at bounding box center [339, 45] width 6 height 5
click at [337, 45] on icon at bounding box center [338, 46] width 4 height 4
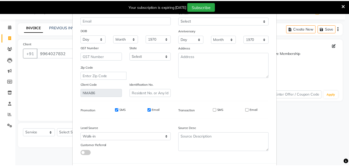
scroll to position [64, 0]
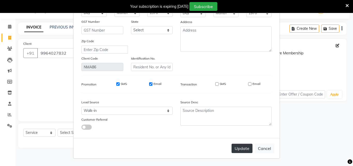
click at [240, 149] on button "Update" at bounding box center [242, 147] width 21 height 9
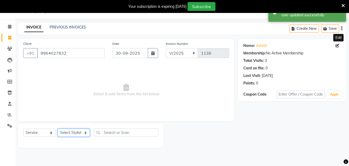
click at [84, 131] on select "Select Stylist Admin [PERSON_NAME] [PERSON_NAME] S [PERSON_NAME] Mohd [PERSON_N…" at bounding box center [74, 132] width 32 height 8
click at [58, 128] on select "Select Stylist Admin [PERSON_NAME] [PERSON_NAME] S [PERSON_NAME] Mohd [PERSON_N…" at bounding box center [74, 132] width 32 height 8
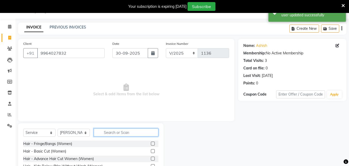
click at [113, 133] on input "text" at bounding box center [126, 132] width 65 height 8
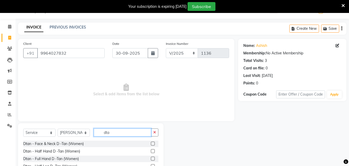
scroll to position [26, 0]
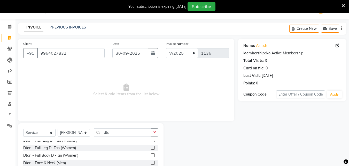
click at [151, 163] on label at bounding box center [153, 162] width 4 height 4
click at [151, 163] on input "checkbox" at bounding box center [152, 162] width 3 height 3
